Goal: Find specific page/section: Find specific page/section

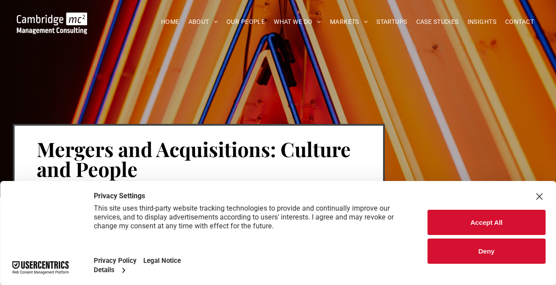
click at [501, 221] on button "Accept All" at bounding box center [487, 222] width 118 height 25
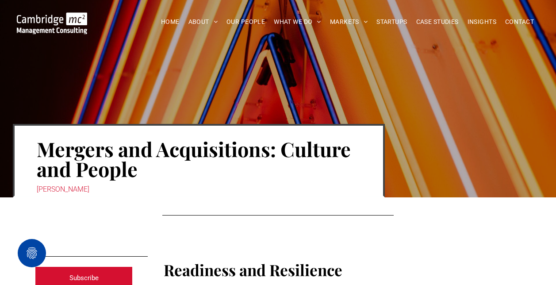
click at [473, 126] on div at bounding box center [481, 143] width 123 height 109
click at [258, 19] on span "OUR PEOPLE" at bounding box center [246, 22] width 38 height 14
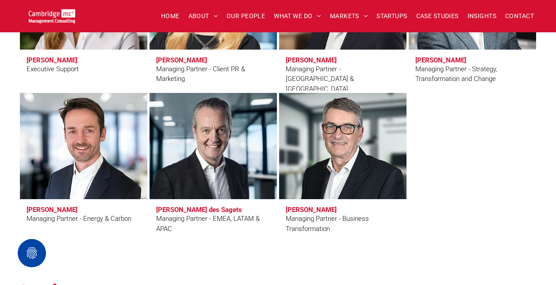
scroll to position [898, 0]
